Goal: Task Accomplishment & Management: Manage account settings

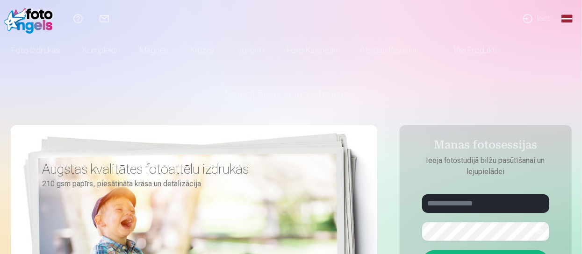
click at [536, 15] on link "Ieiet" at bounding box center [536, 18] width 43 height 37
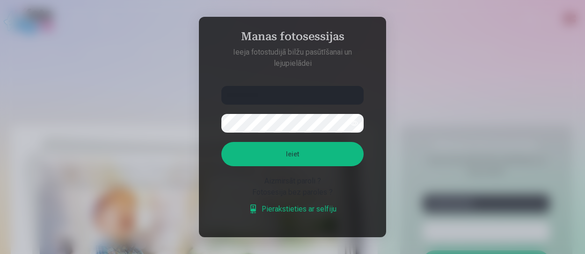
type input "**********"
click at [354, 124] on button "button" at bounding box center [354, 124] width 18 height 18
click at [306, 159] on button "Ieiet" at bounding box center [292, 154] width 142 height 24
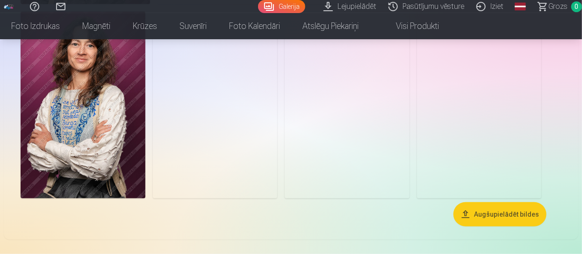
scroll to position [287, 0]
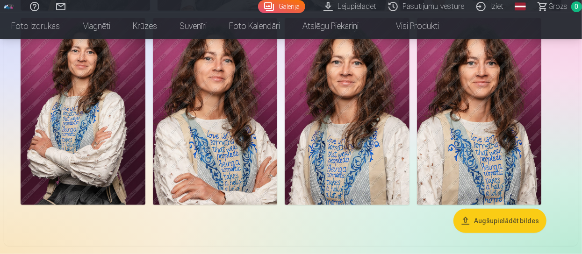
click at [230, 152] on img at bounding box center [215, 111] width 125 height 187
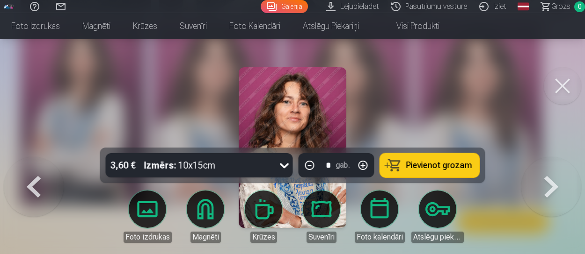
click at [560, 84] on button at bounding box center [561, 85] width 37 height 37
